Goal: Task Accomplishment & Management: Complete application form

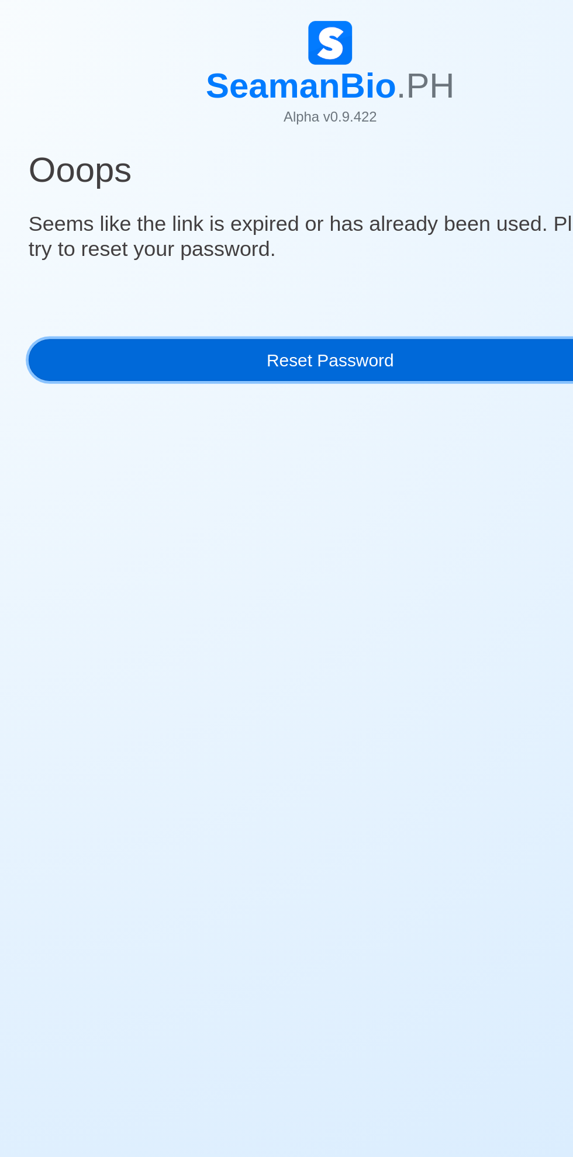
click at [340, 242] on link "Reset Password" at bounding box center [286, 241] width 403 height 28
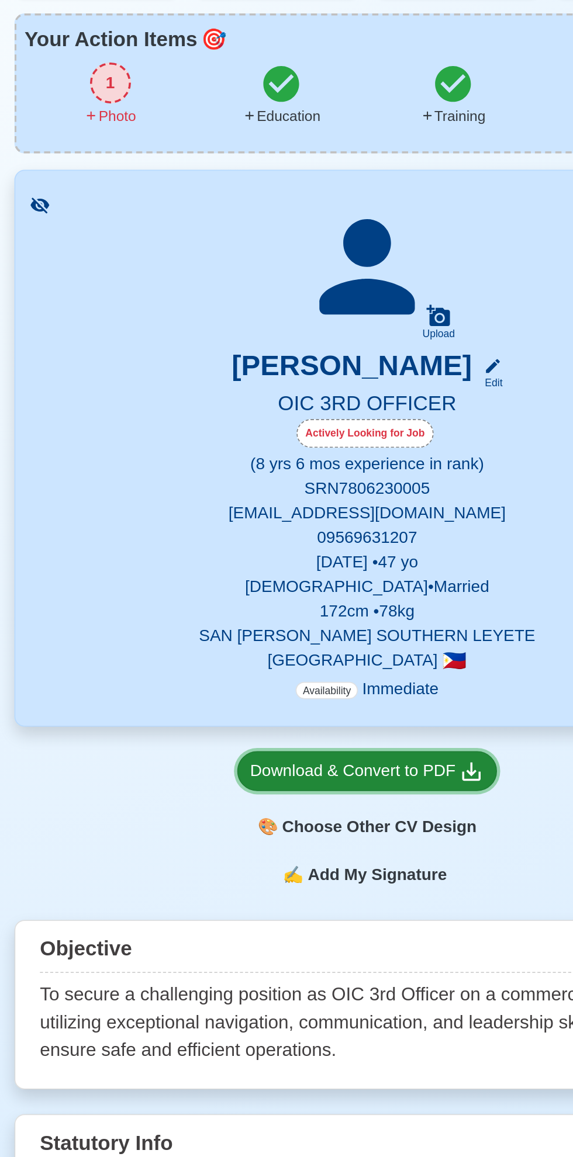
click at [321, 541] on div "Download & Convert to PDF" at bounding box center [287, 545] width 134 height 15
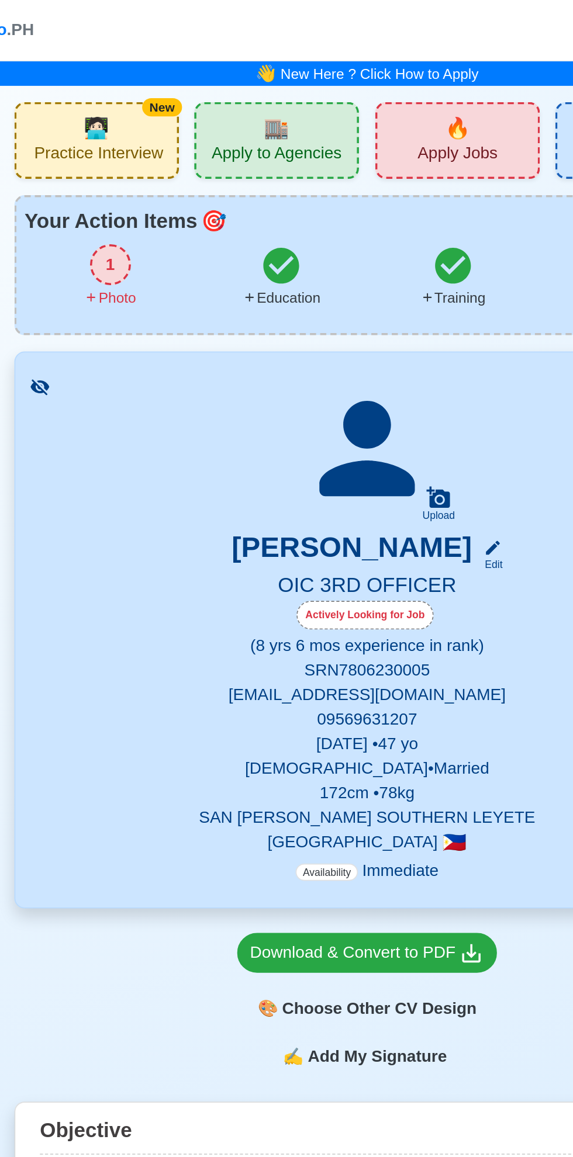
click at [228, 77] on span "🏬" at bounding box center [234, 73] width 15 height 18
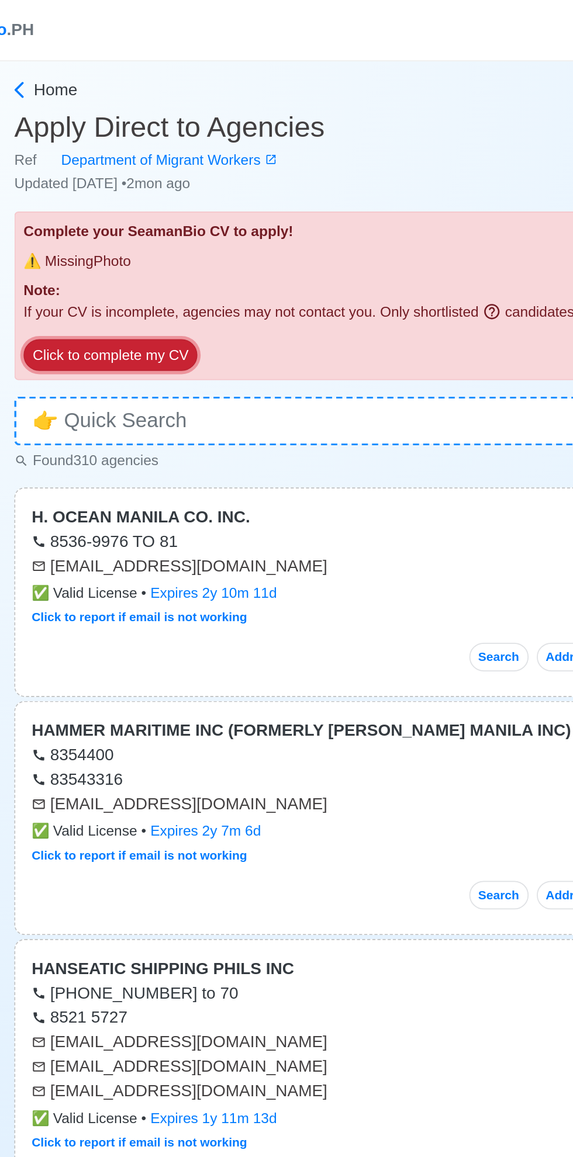
click at [144, 212] on button "Click to complete my CV" at bounding box center [139, 203] width 99 height 18
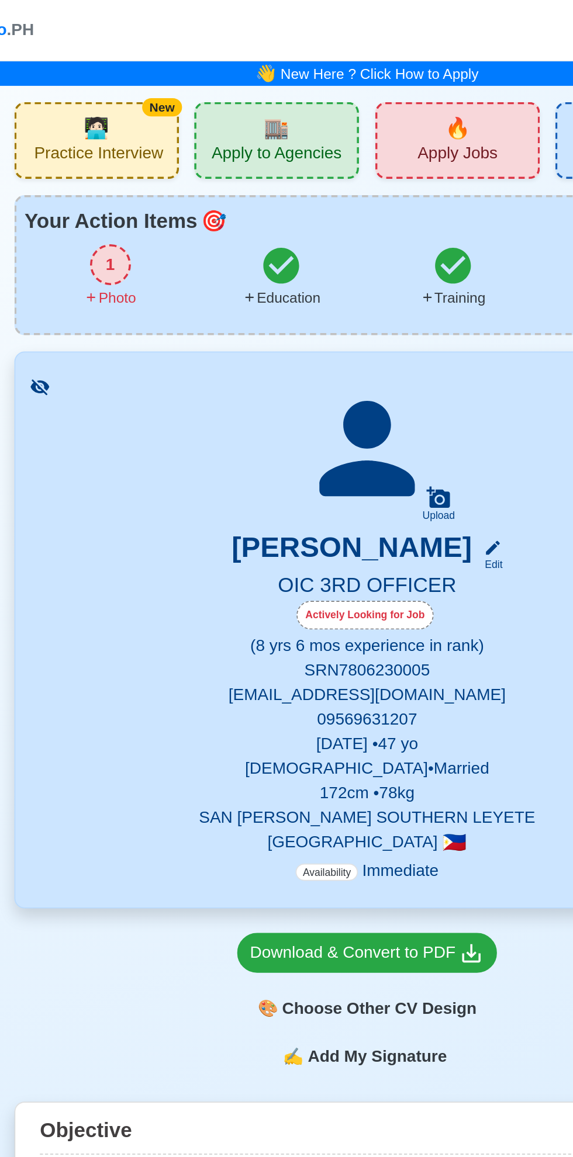
click at [300, 252] on icon at bounding box center [286, 257] width 82 height 82
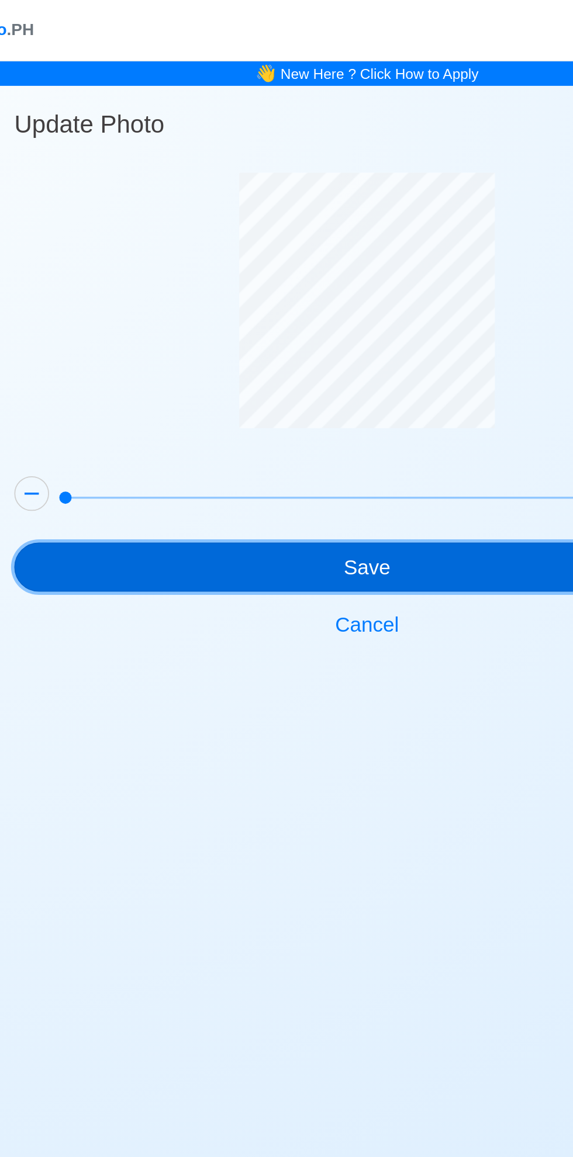
click at [361, 318] on button "Save" at bounding box center [286, 324] width 403 height 28
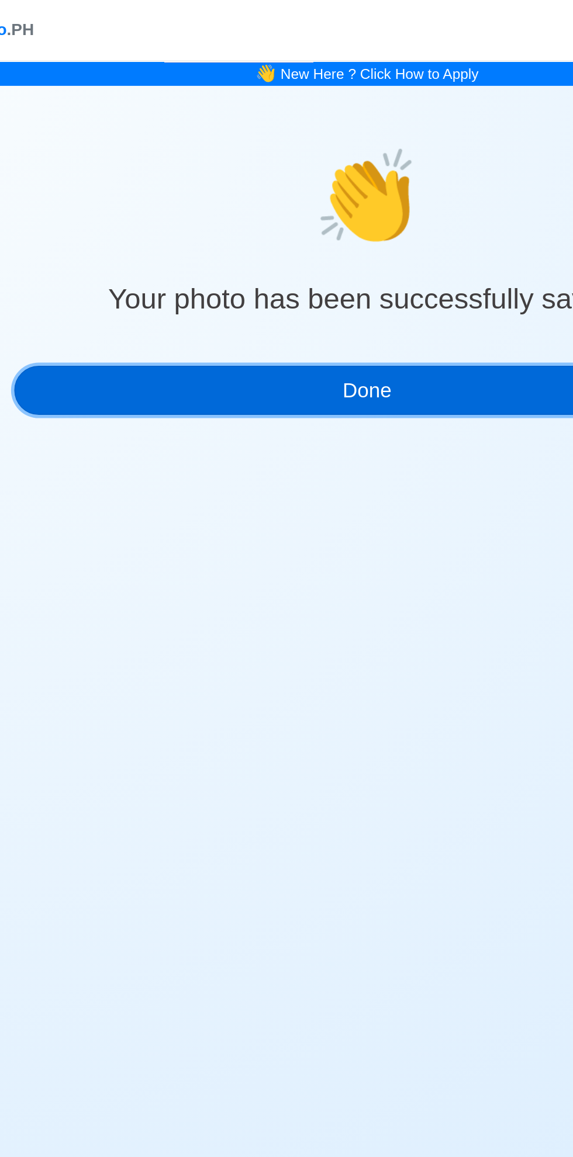
click at [363, 221] on button "Done" at bounding box center [286, 223] width 403 height 28
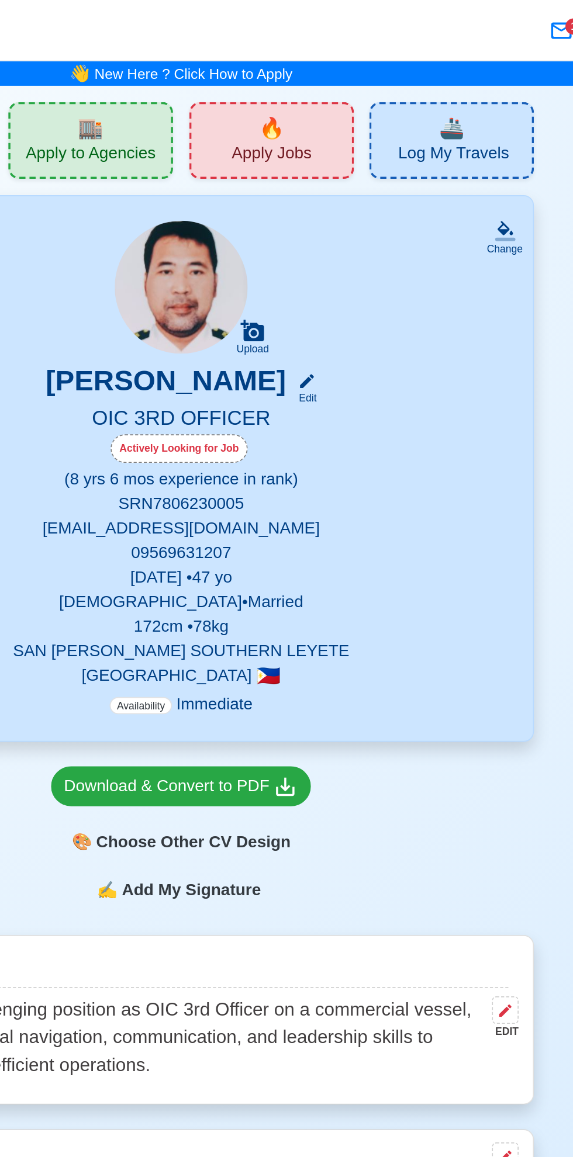
click at [349, 77] on div "🔥 Apply Jobs" at bounding box center [338, 80] width 94 height 44
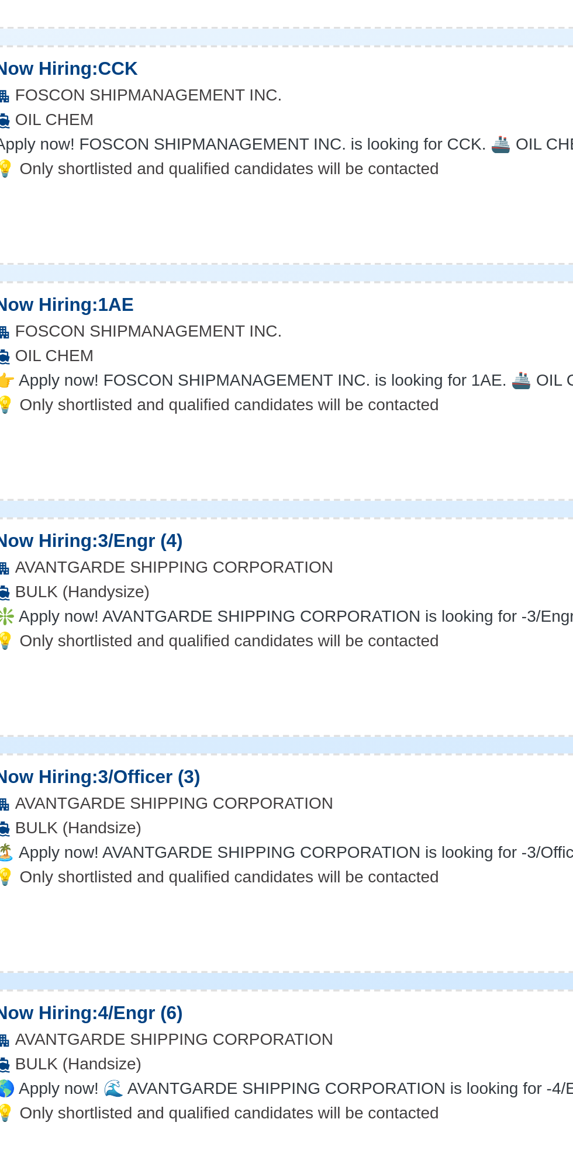
scroll to position [341, 0]
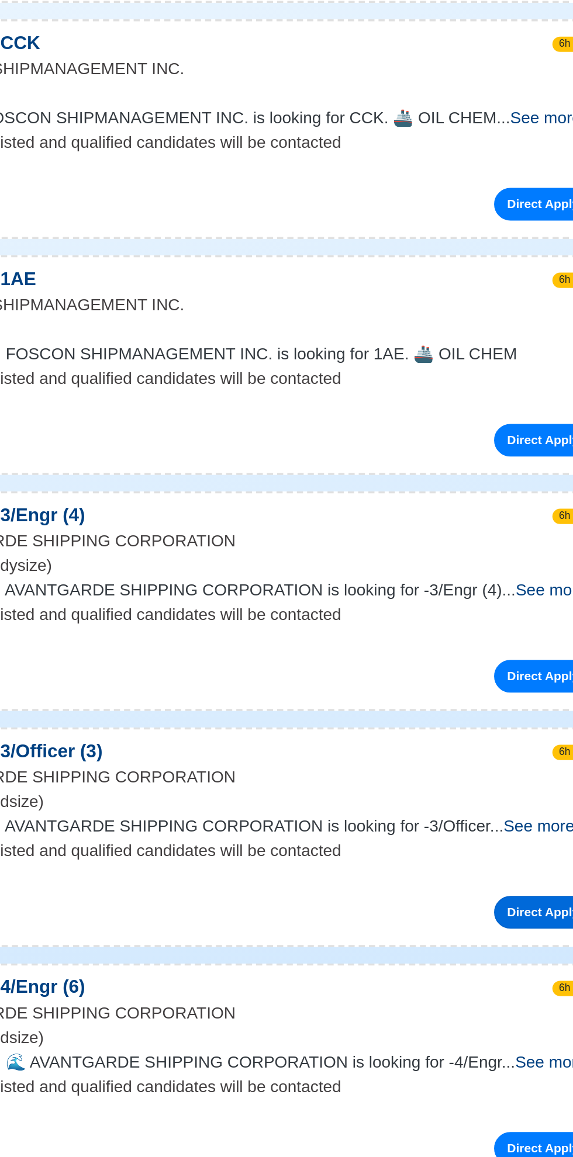
click at [457, 1026] on link "Direct Apply" at bounding box center [456, 1016] width 56 height 19
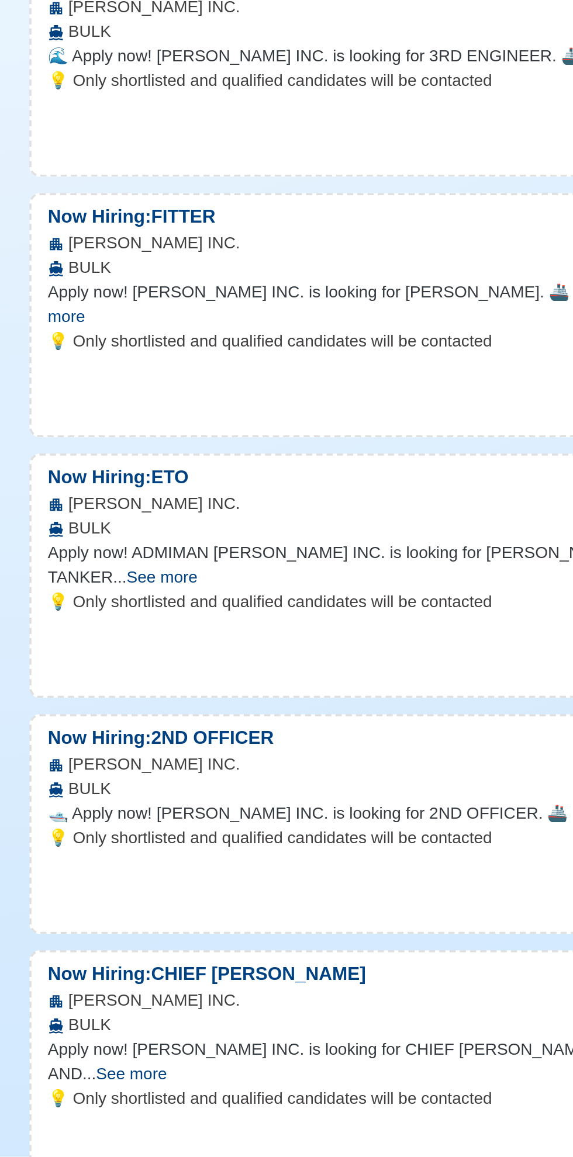
scroll to position [10171, 0]
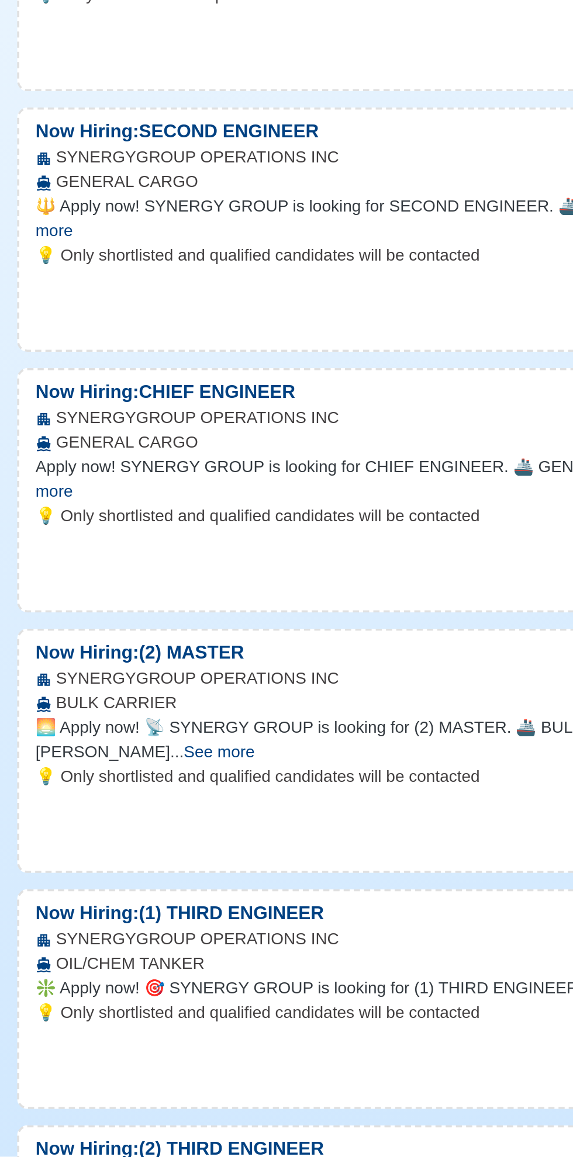
scroll to position [13418, 0]
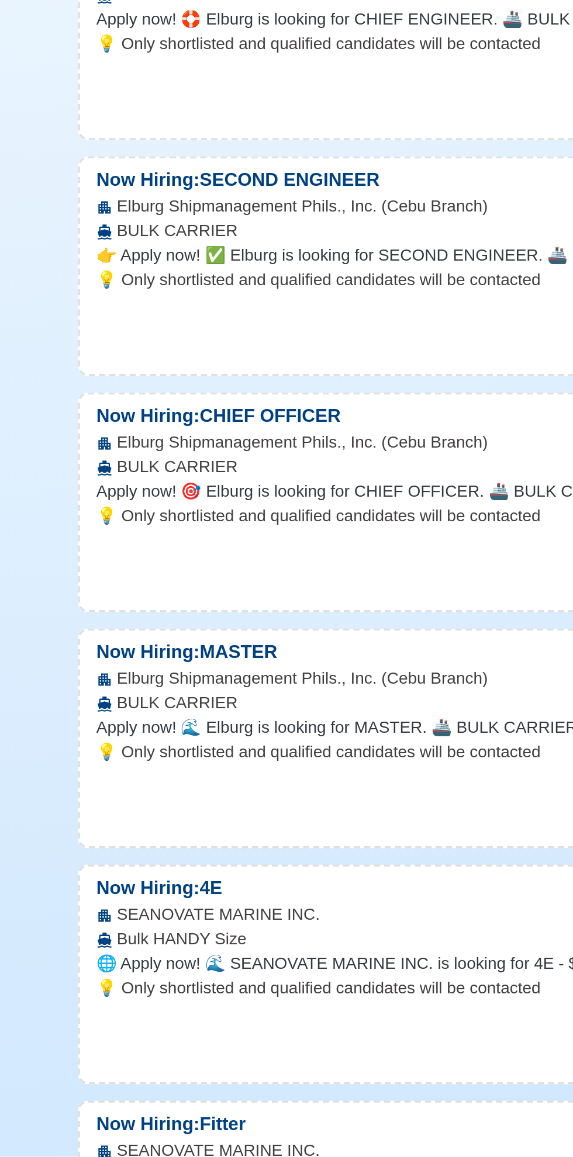
scroll to position [16779, 0]
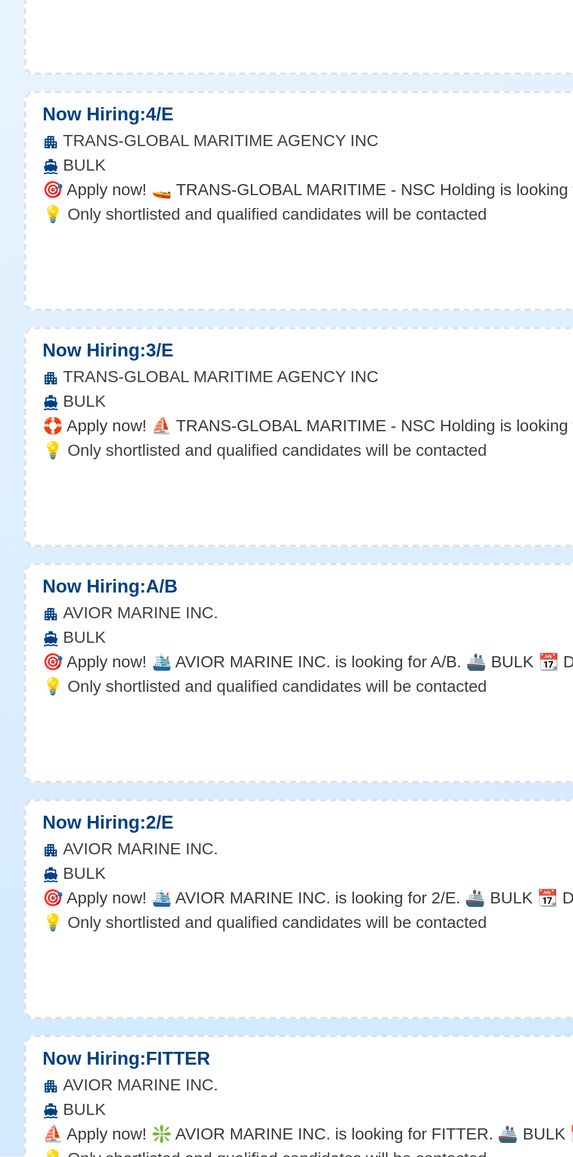
scroll to position [25404, 0]
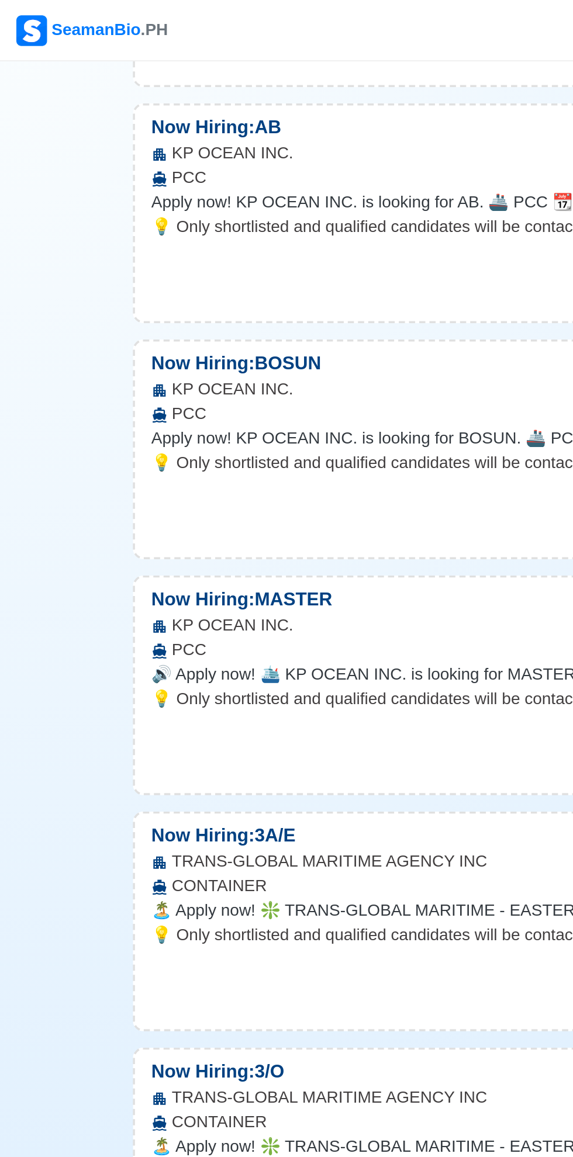
scroll to position [0, 0]
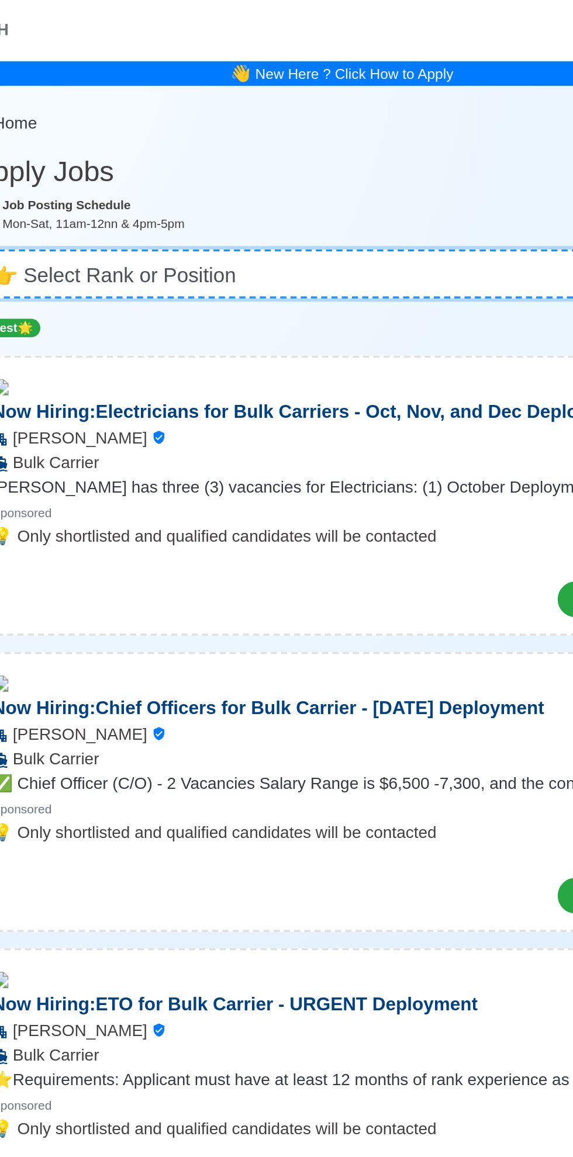
click at [385, 145] on select "👉 Select Rank or Position Master Chief Officer 2nd Officer 3rd Officer Junior O…" at bounding box center [286, 157] width 421 height 28
select select "3rd Officer"
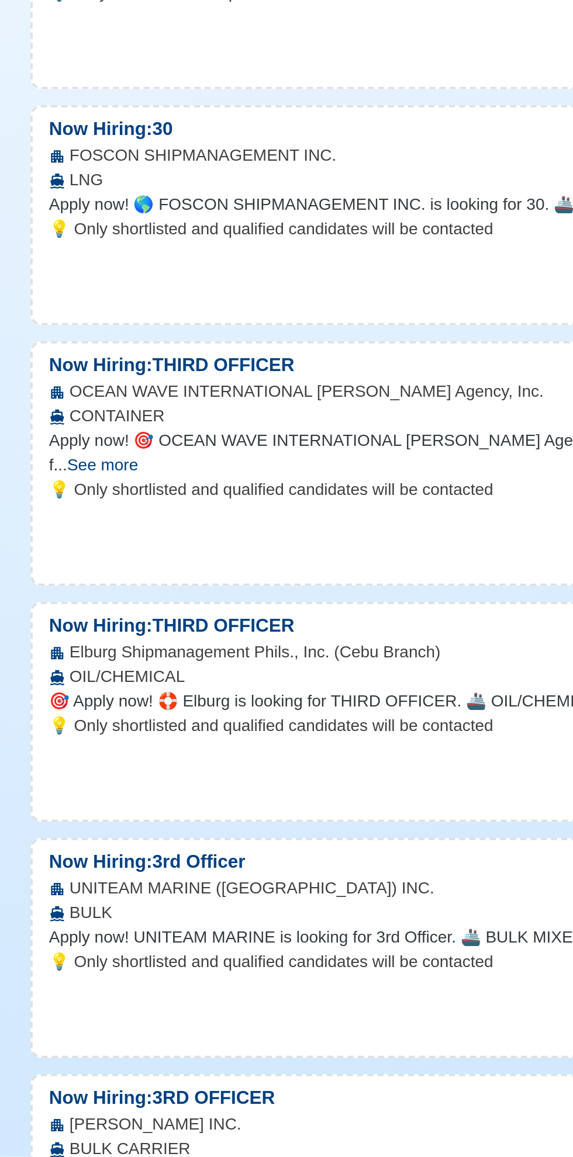
scroll to position [1713, 0]
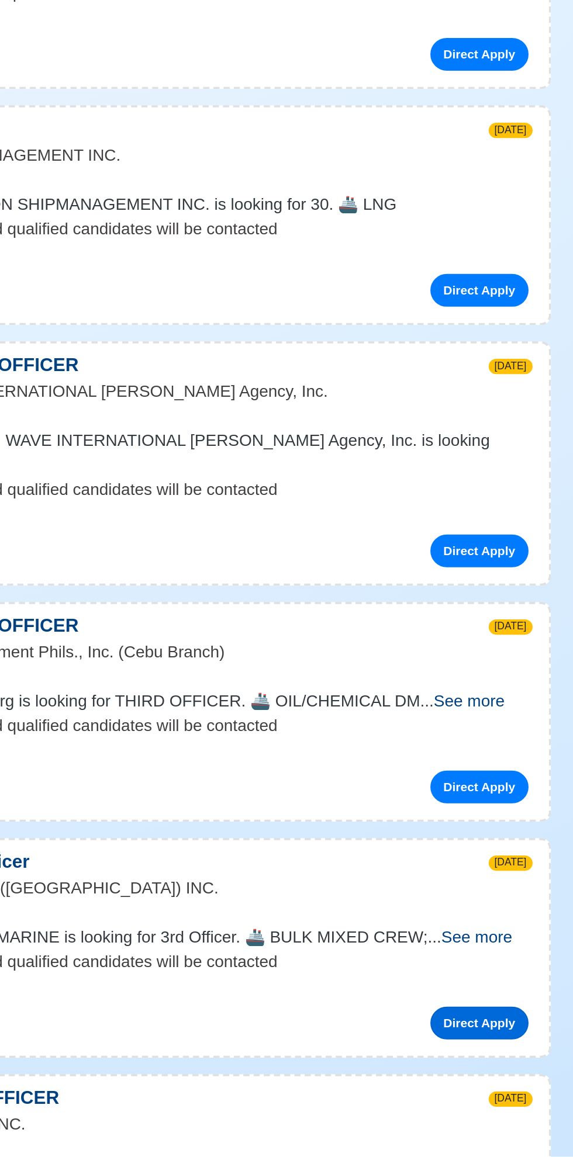
click at [458, 1071] on link "Direct Apply" at bounding box center [456, 1080] width 56 height 19
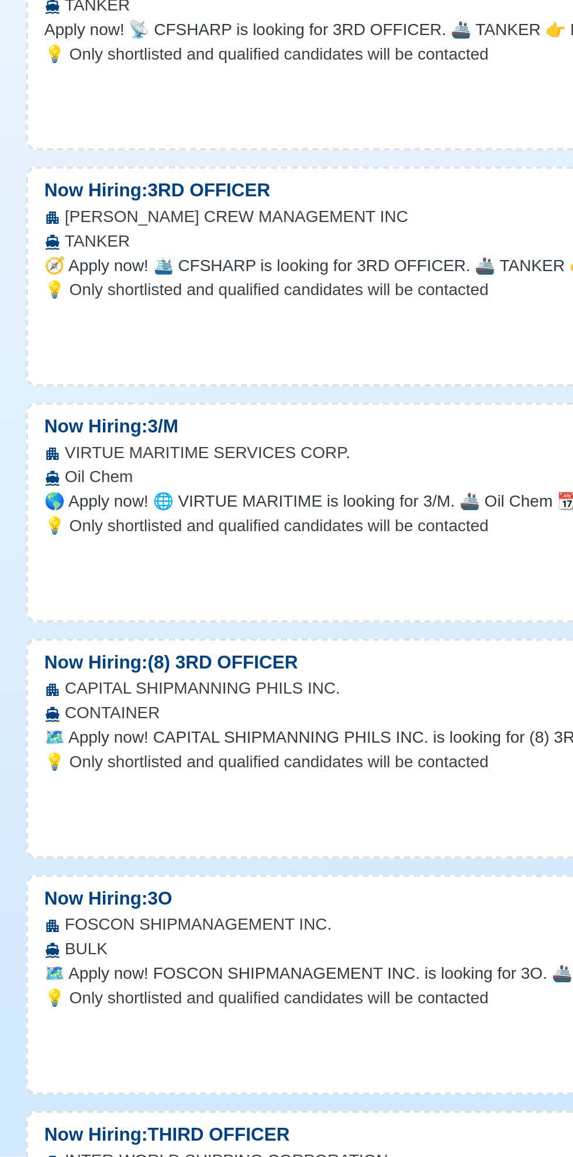
scroll to position [5230, 0]
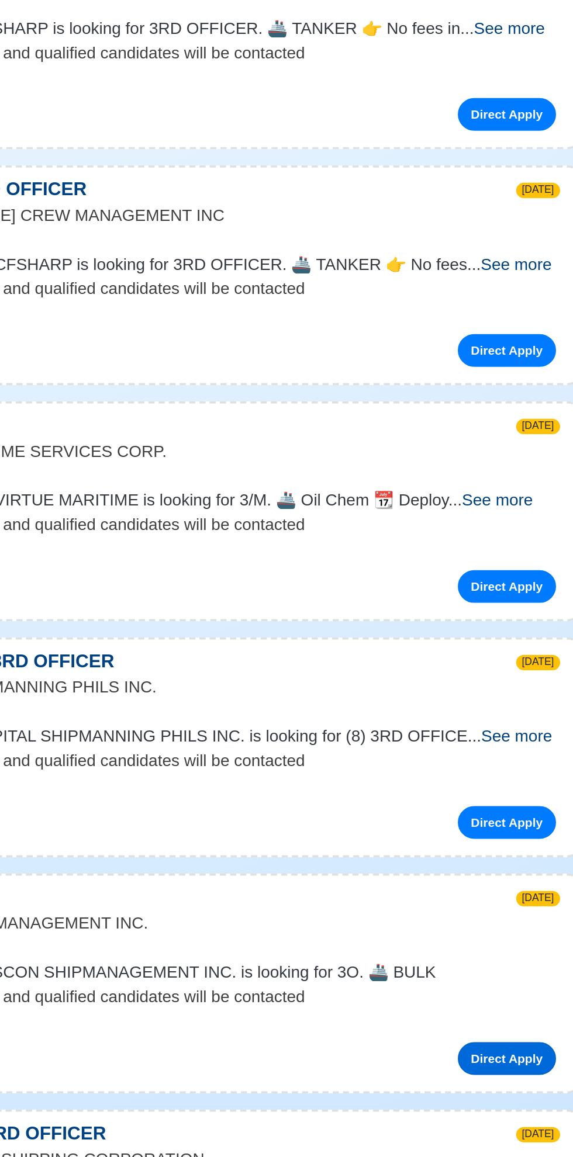
click at [464, 1091] on link "Direct Apply" at bounding box center [456, 1100] width 56 height 19
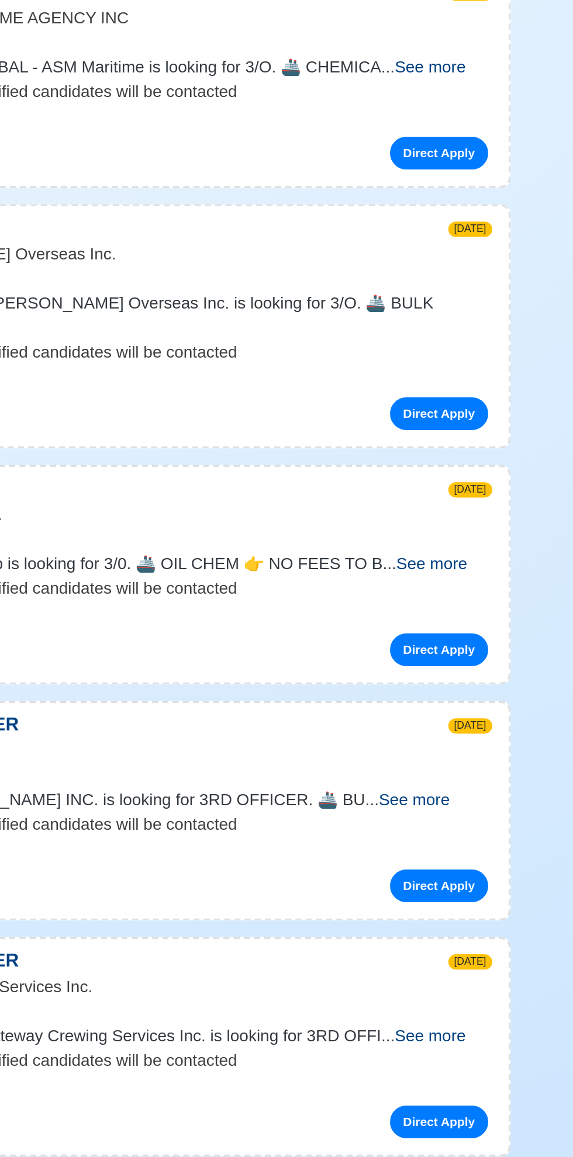
scroll to position [7099, 0]
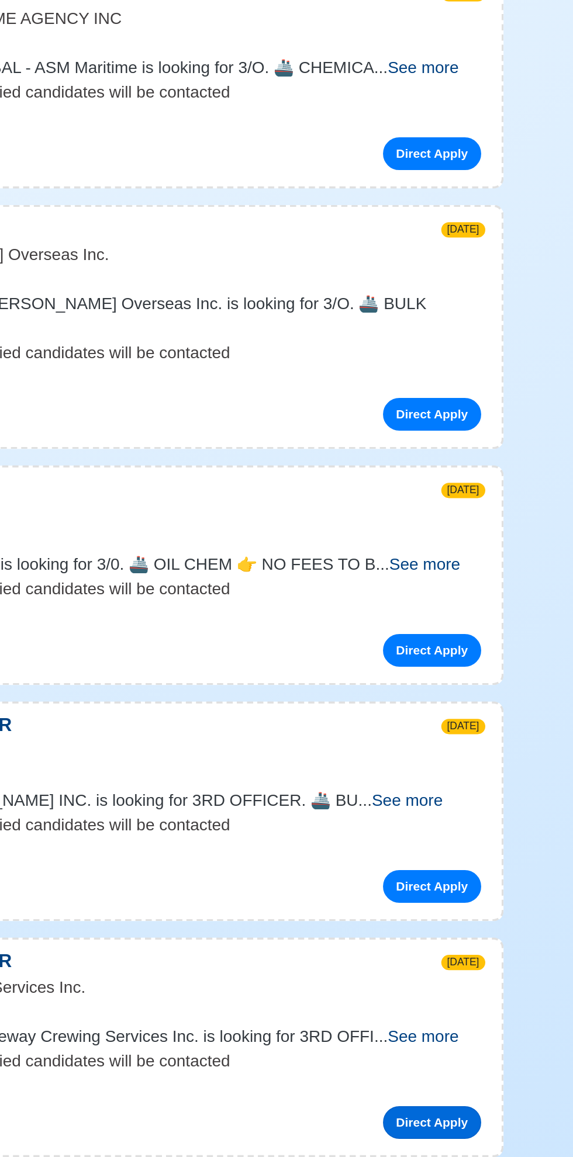
click at [455, 1126] on link "Direct Apply" at bounding box center [456, 1135] width 56 height 19
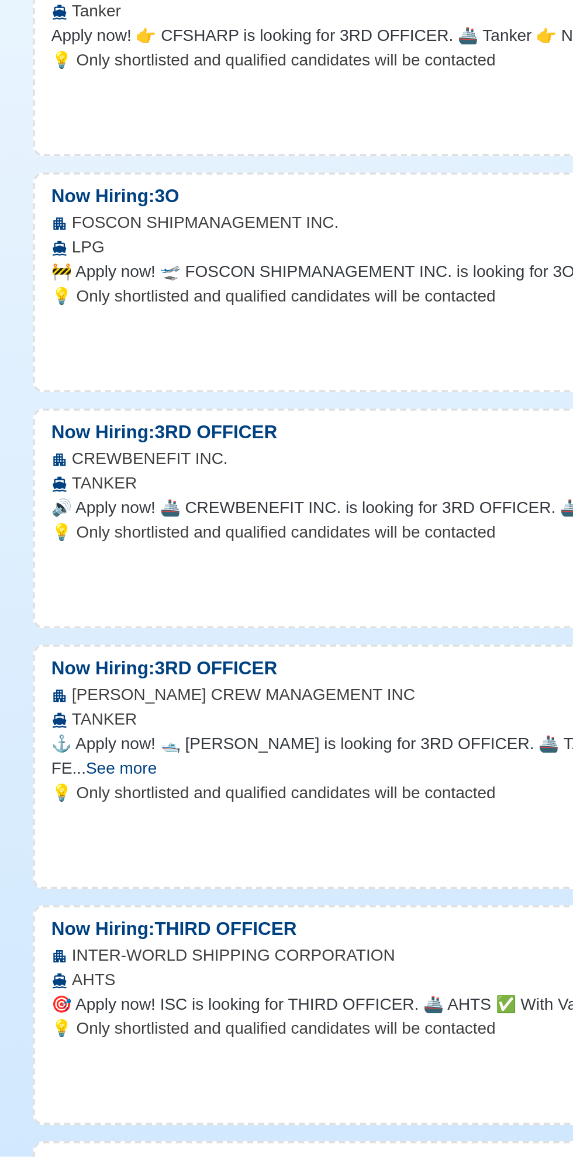
scroll to position [7806, 0]
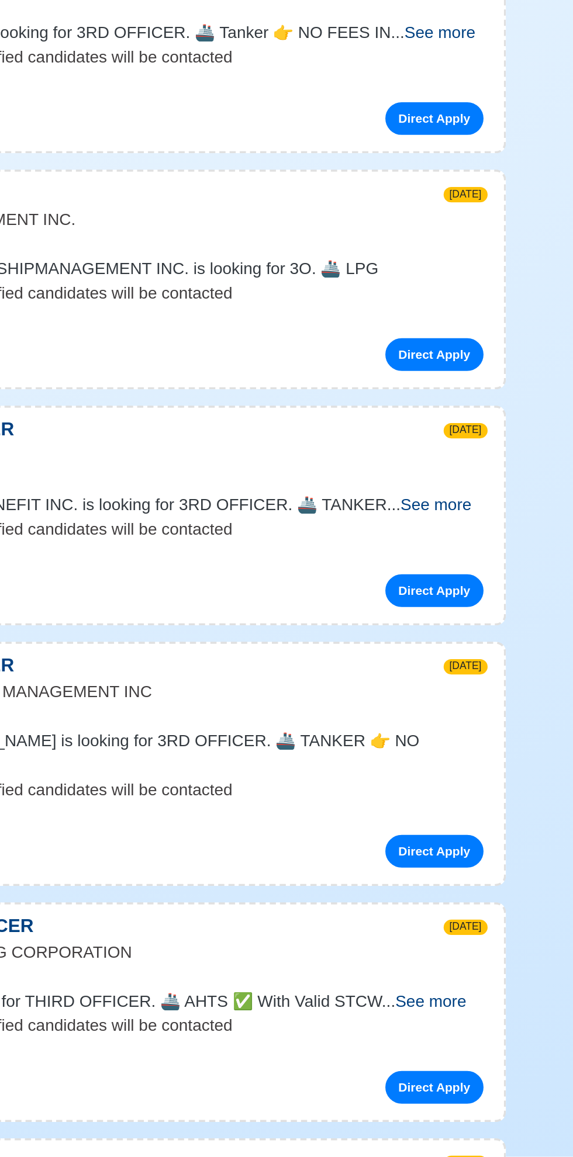
click at [469, 1063] on span "See more" at bounding box center [454, 1068] width 40 height 10
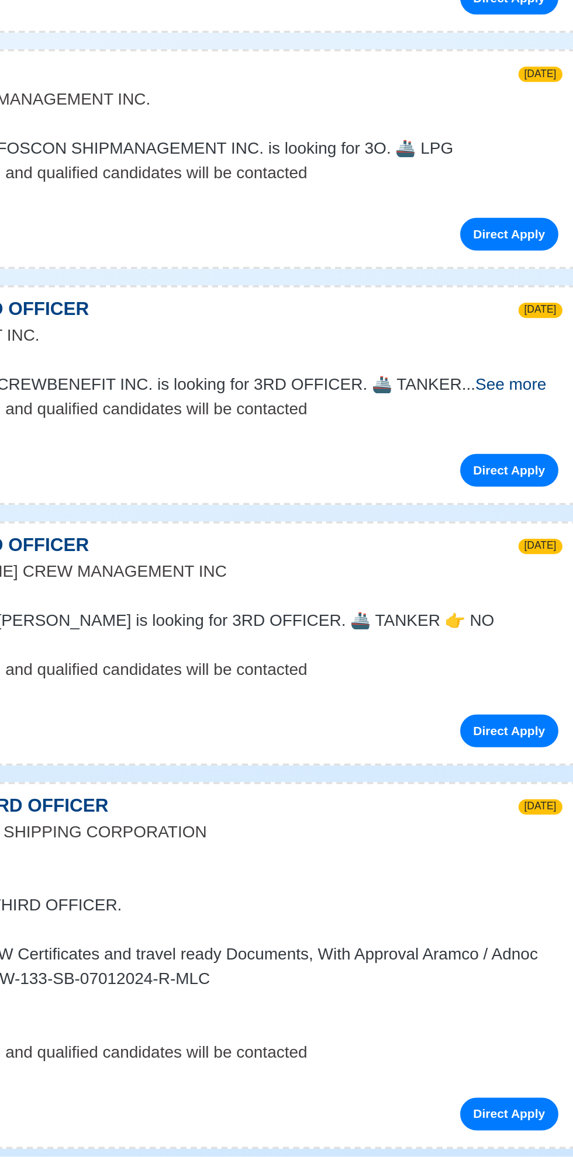
scroll to position [7876, 0]
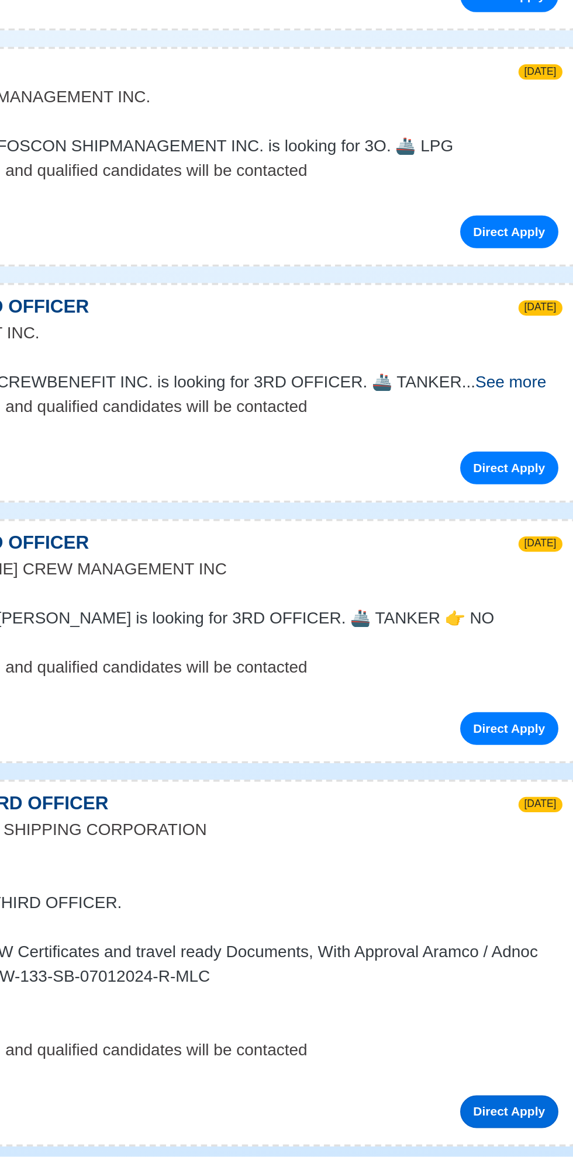
click at [459, 1122] on link "Direct Apply" at bounding box center [456, 1131] width 56 height 19
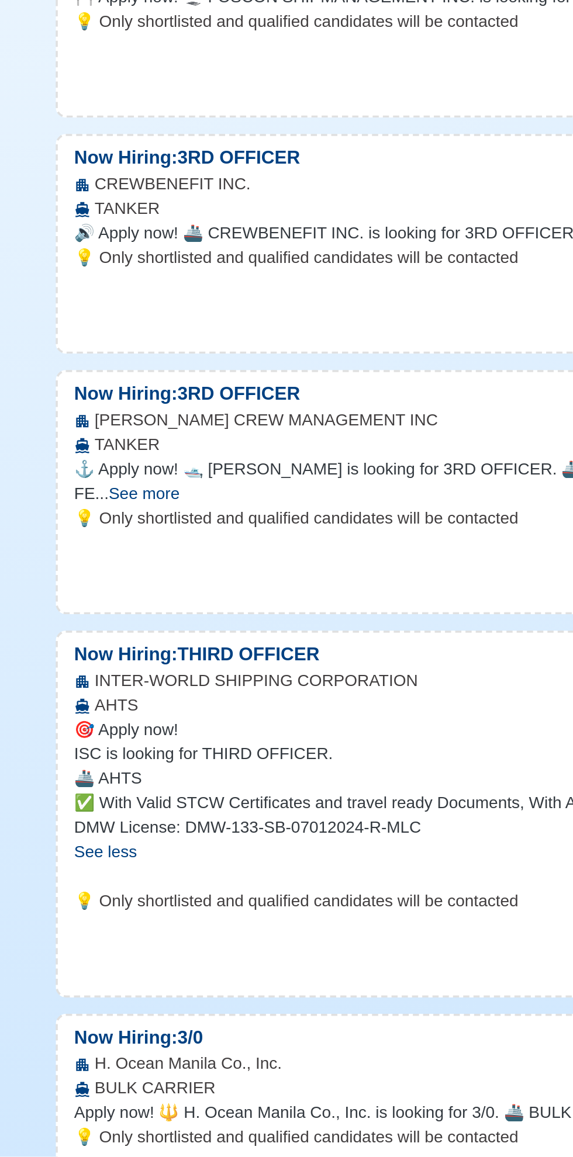
scroll to position [7967, 0]
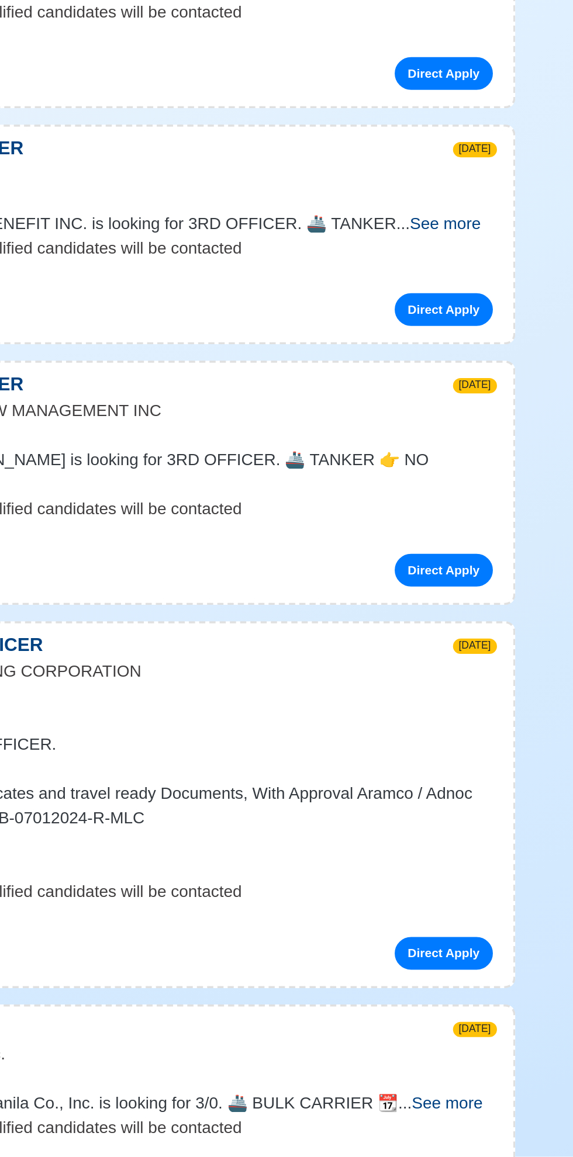
click at [457, 1156] on link "Direct Apply" at bounding box center [456, 1175] width 56 height 19
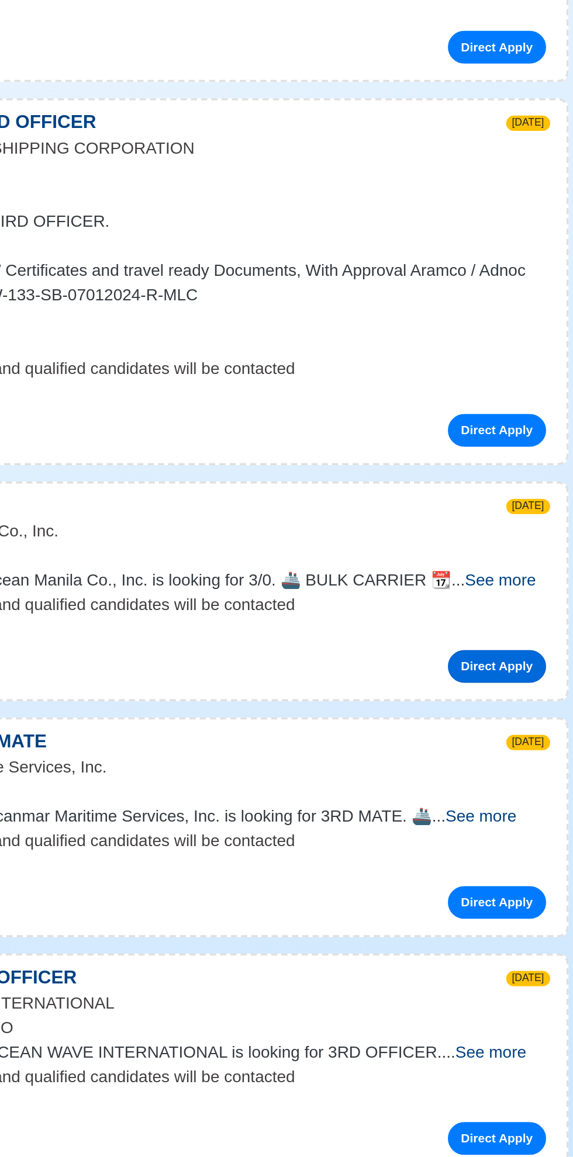
scroll to position [8267, 0]
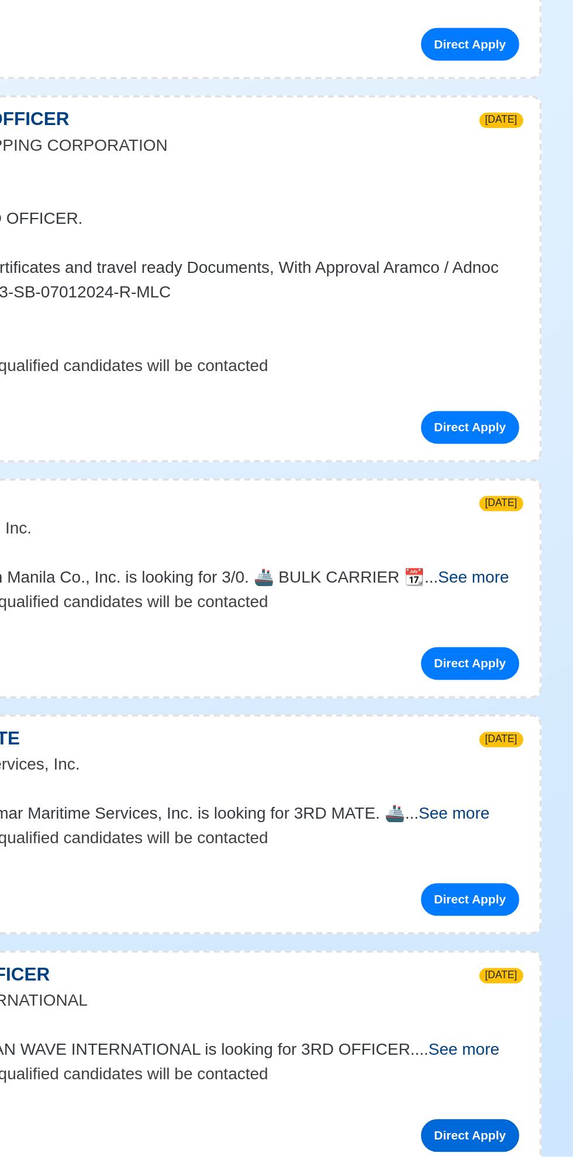
click at [460, 1135] on link "Direct Apply" at bounding box center [456, 1144] width 56 height 19
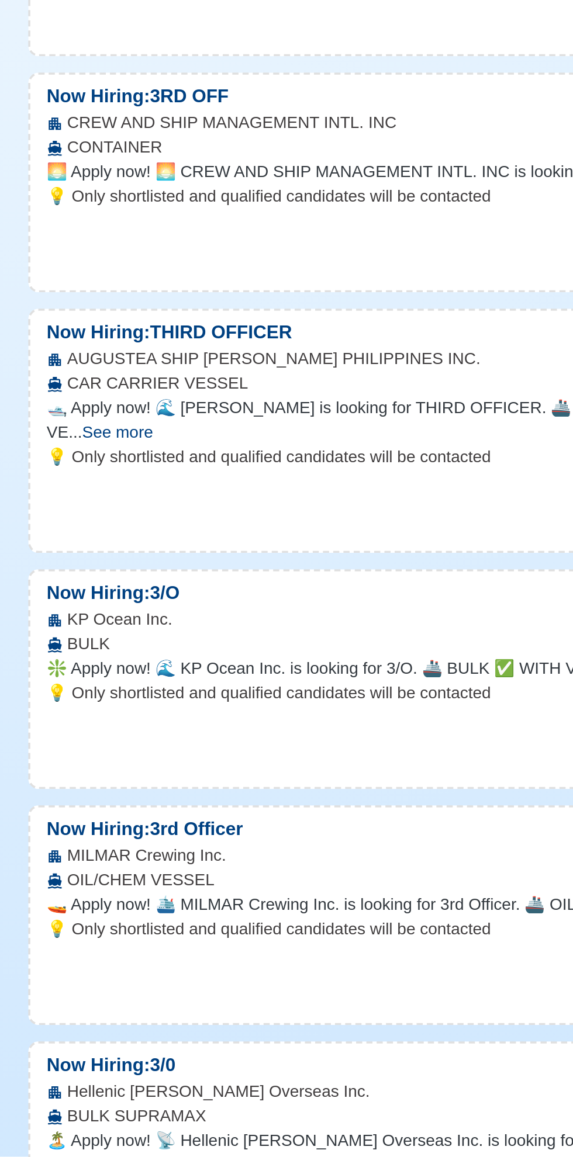
scroll to position [10155, 0]
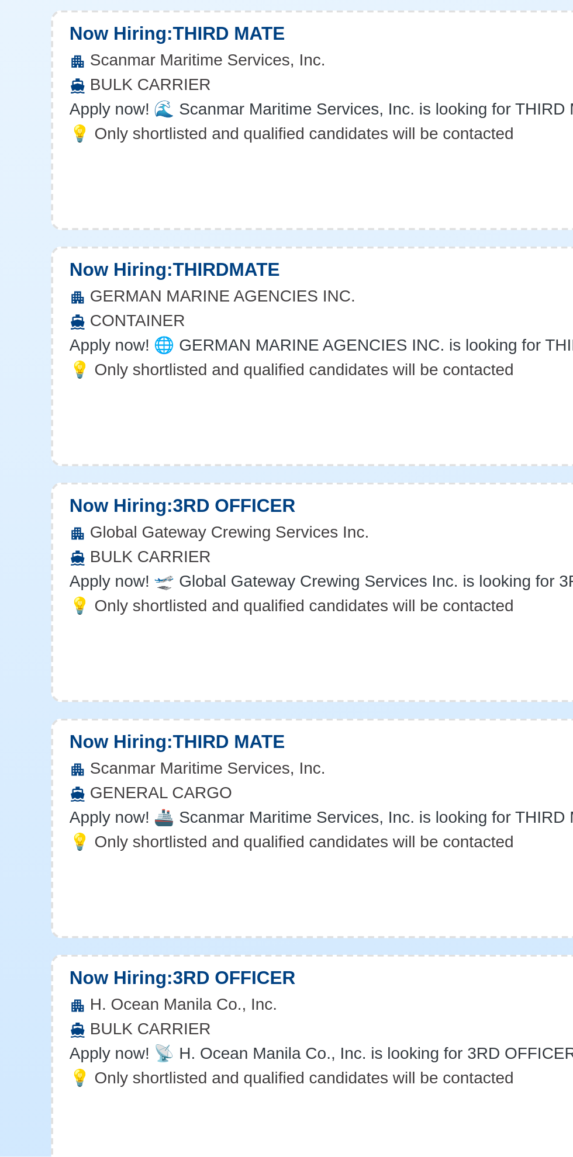
scroll to position [11983, 0]
